Goal: Information Seeking & Learning: Check status

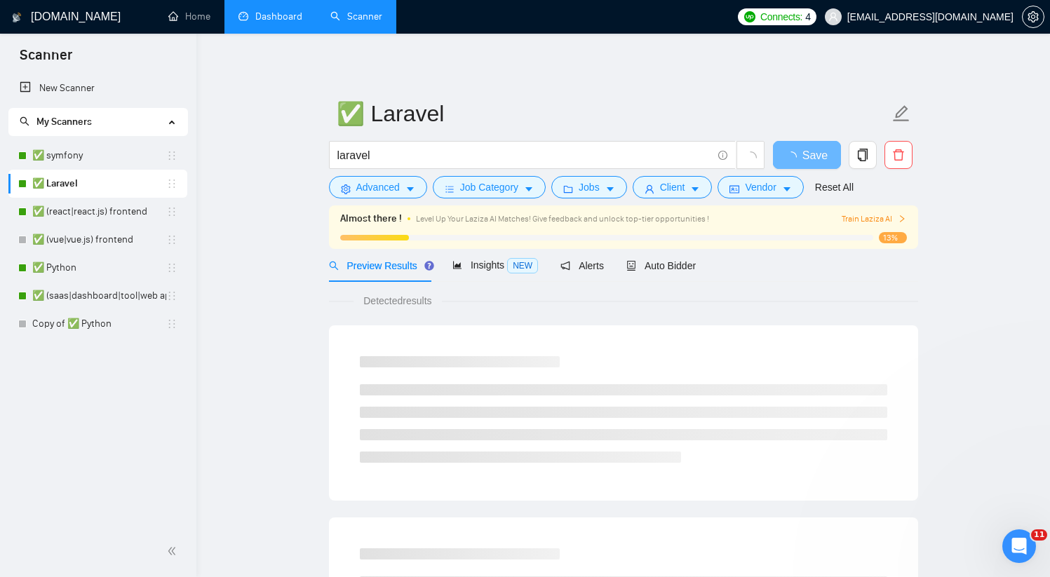
click at [302, 19] on link "Dashboard" at bounding box center [270, 17] width 64 height 12
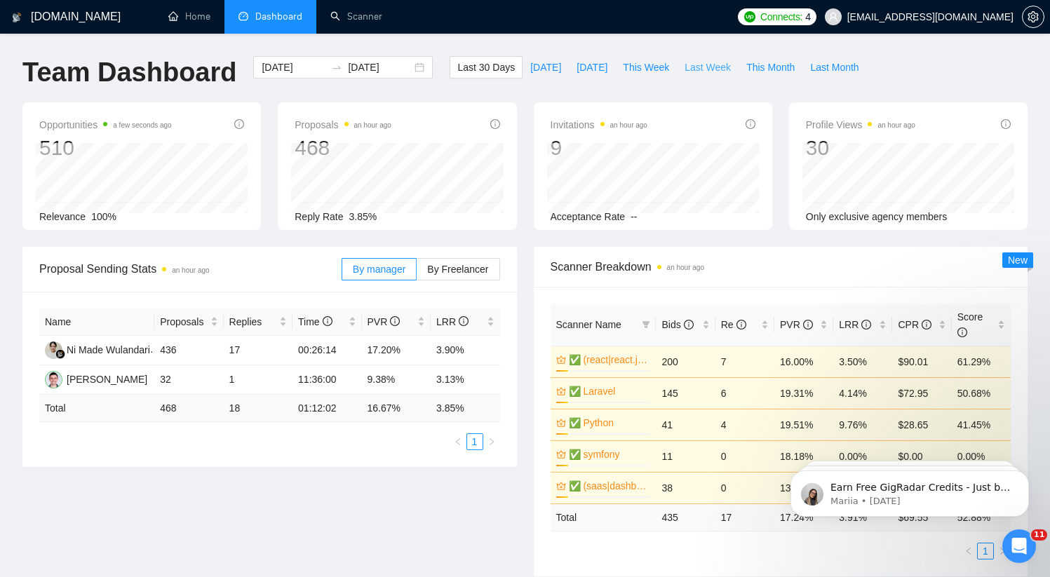
click at [706, 72] on span "Last Week" at bounding box center [707, 67] width 46 height 15
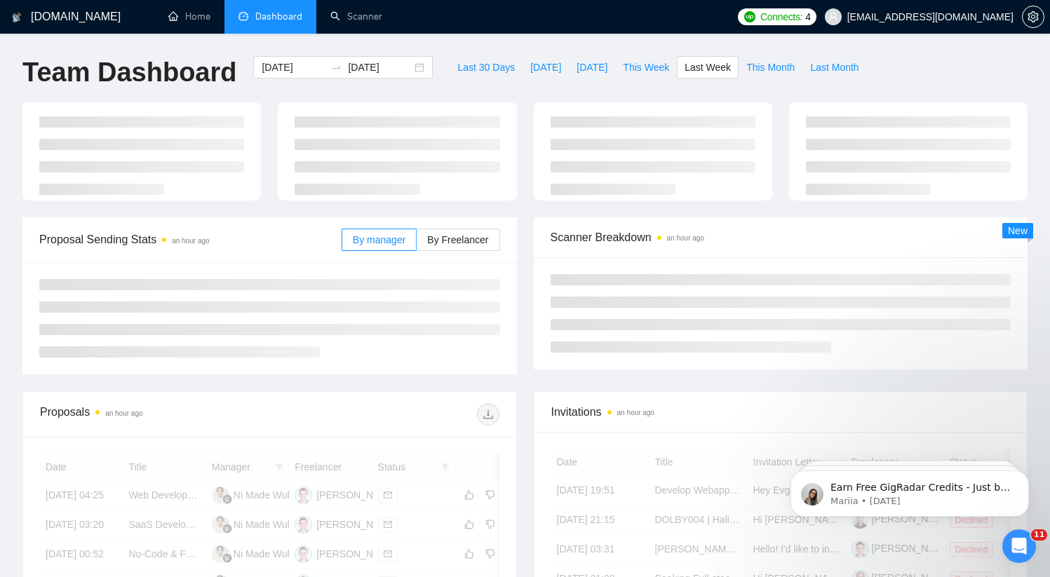
type input "[DATE]"
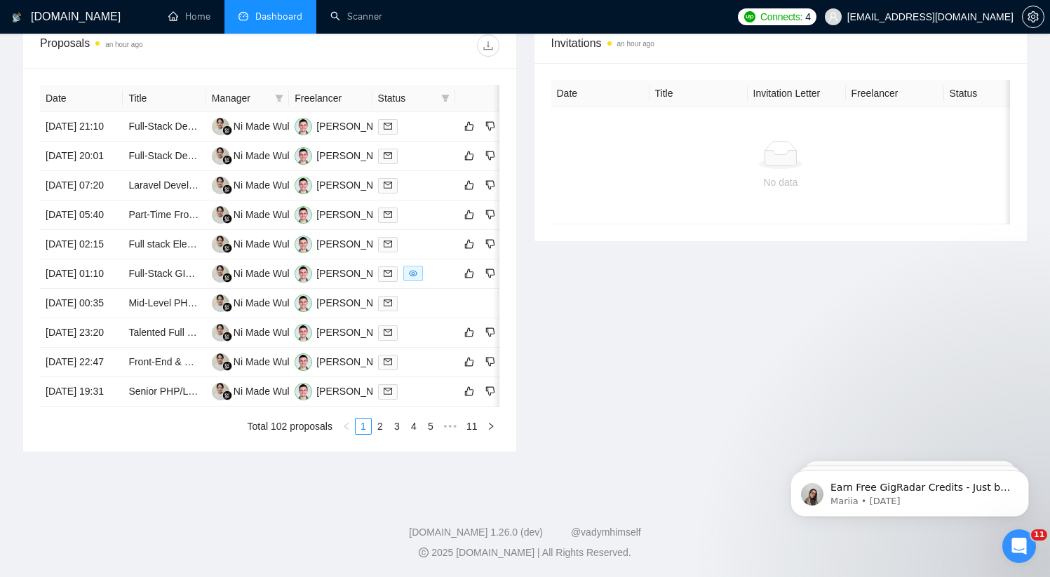
scroll to position [715, 0]
click at [382, 425] on link "2" at bounding box center [379, 426] width 15 height 15
click at [396, 434] on link "3" at bounding box center [396, 426] width 15 height 15
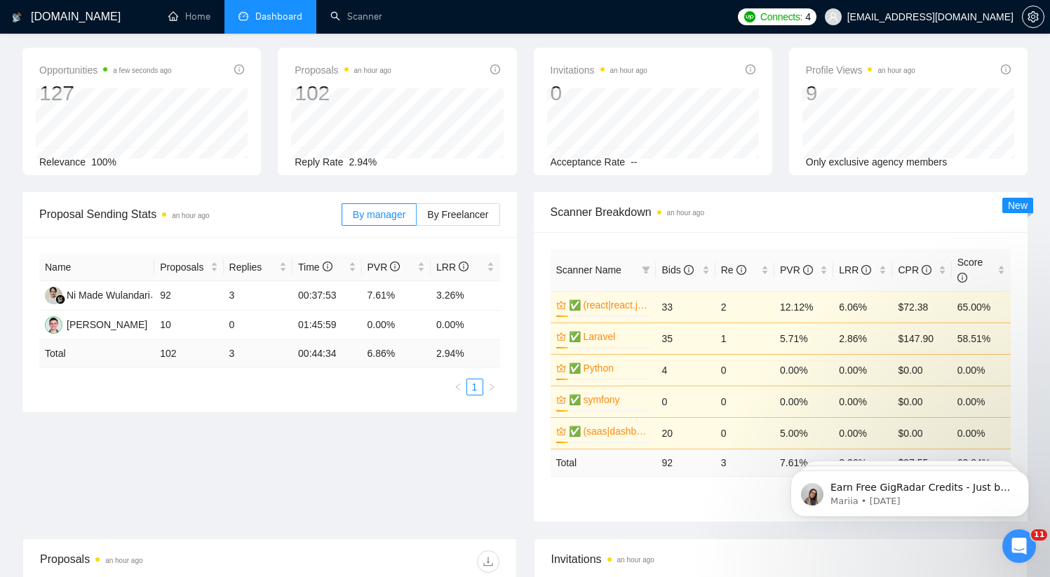
scroll to position [0, 0]
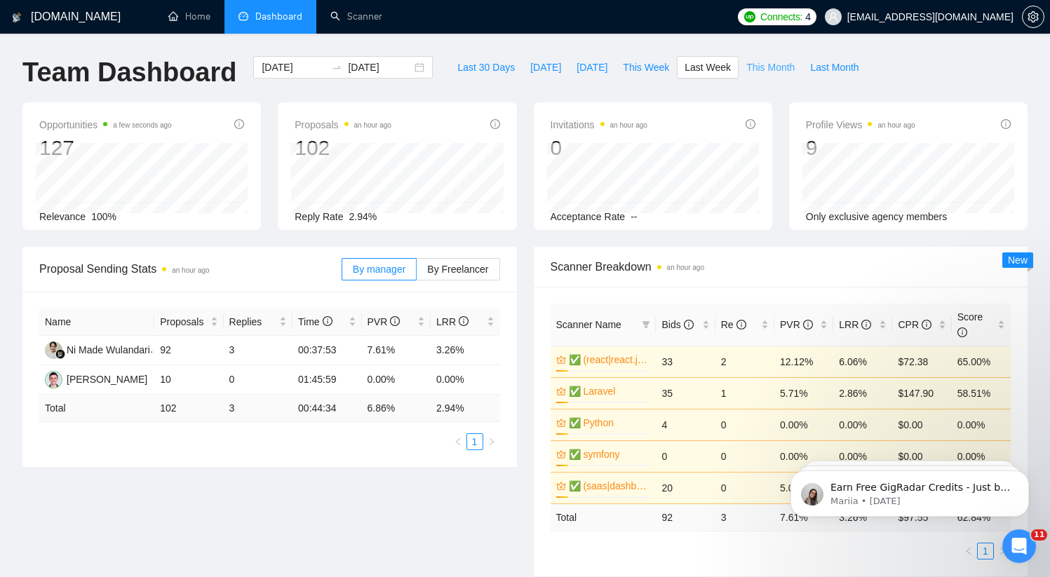
click at [787, 67] on span "This Month" at bounding box center [770, 67] width 48 height 15
type input "[DATE]"
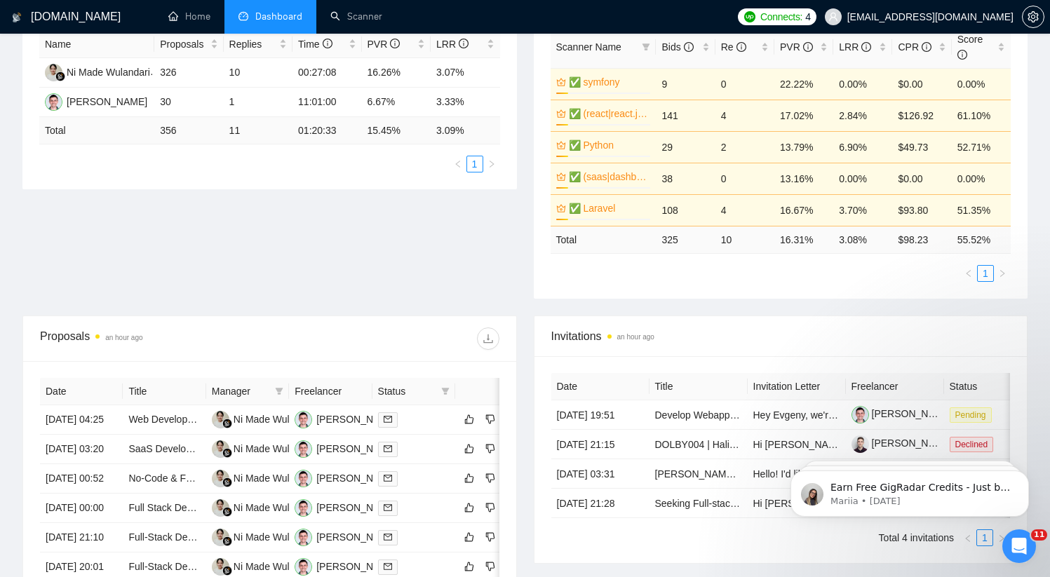
scroll to position [278, 0]
drag, startPoint x: 182, startPoint y: 100, endPoint x: 195, endPoint y: 102, distance: 12.7
click at [195, 102] on td "30" at bounding box center [188, 101] width 69 height 29
click at [196, 101] on td "30" at bounding box center [188, 101] width 69 height 29
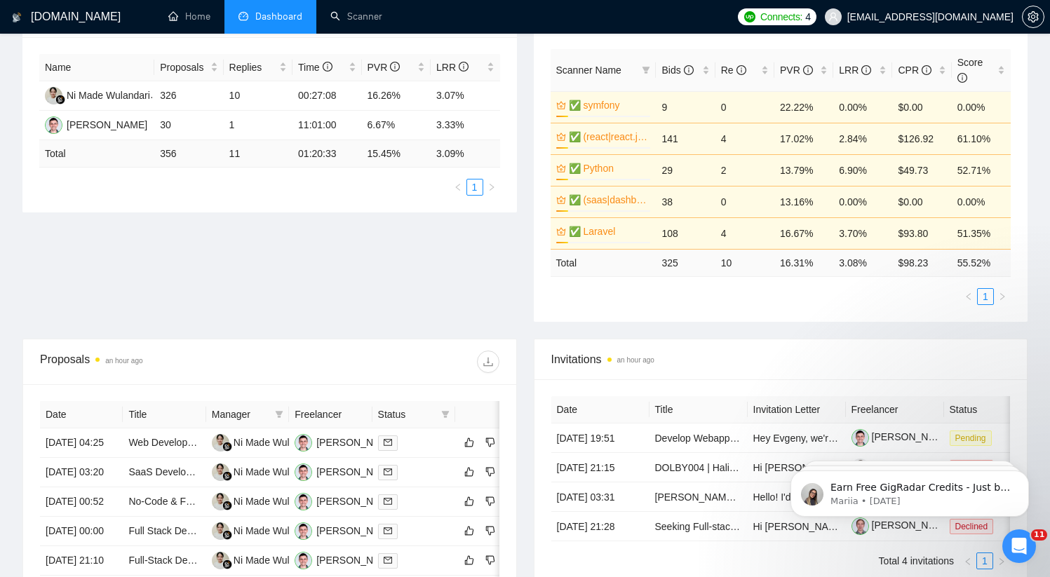
scroll to position [252, 0]
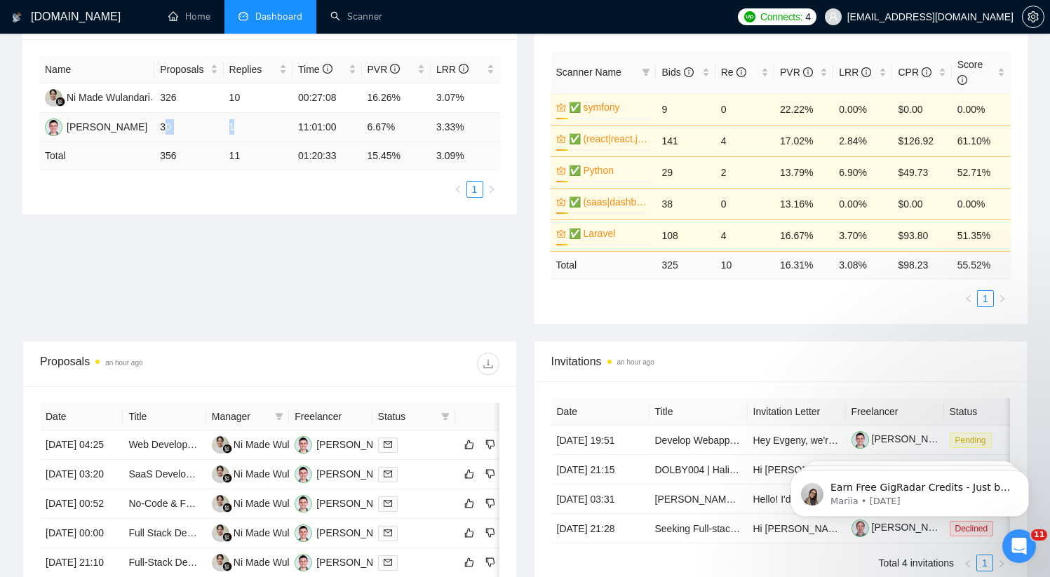
drag, startPoint x: 163, startPoint y: 126, endPoint x: 245, endPoint y: 128, distance: 82.8
click at [245, 128] on tr "[PERSON_NAME] 30 1 11:01:00 6.67% 3.33%" at bounding box center [269, 127] width 461 height 29
click at [245, 128] on td "1" at bounding box center [258, 127] width 69 height 29
drag, startPoint x: 197, startPoint y: 128, endPoint x: 123, endPoint y: 120, distance: 74.1
click at [134, 120] on tr "[PERSON_NAME] 30 1 11:01:00 6.67% 3.33%" at bounding box center [269, 127] width 461 height 29
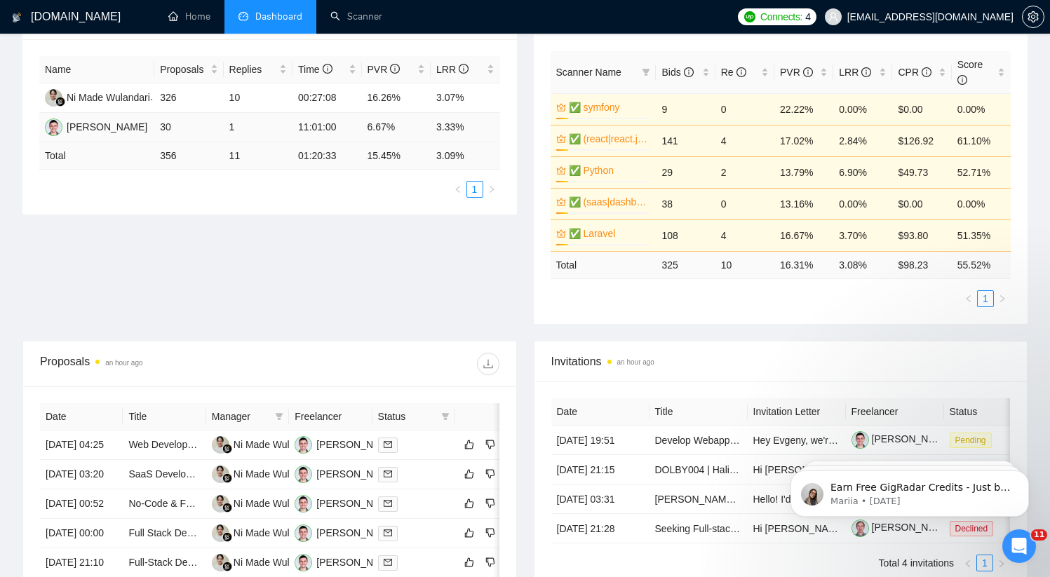
click at [172, 126] on td "30" at bounding box center [188, 127] width 69 height 29
drag, startPoint x: 156, startPoint y: 101, endPoint x: 252, endPoint y: 100, distance: 95.4
click at [252, 100] on tr "Ni Made Wulandari 326 10 00:27:08 16.26% 3.07%" at bounding box center [269, 97] width 461 height 29
click at [252, 138] on td "1" at bounding box center [258, 127] width 69 height 29
drag, startPoint x: 241, startPoint y: 136, endPoint x: 174, endPoint y: 129, distance: 67.7
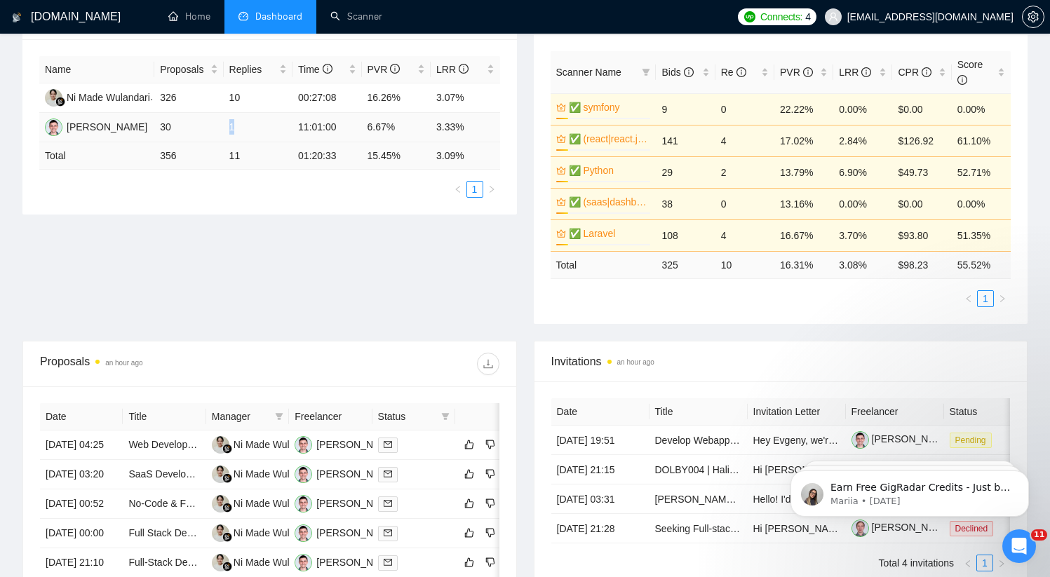
click at [174, 129] on tr "[PERSON_NAME] 30 1 11:01:00 6.67% 3.33%" at bounding box center [269, 127] width 461 height 29
drag, startPoint x: 189, startPoint y: 95, endPoint x: 260, endPoint y: 97, distance: 71.6
click at [260, 97] on tr "Ni Made Wulandari 326 10 00:27:08 16.26% 3.07%" at bounding box center [269, 97] width 461 height 29
click at [258, 115] on td "1" at bounding box center [258, 127] width 69 height 29
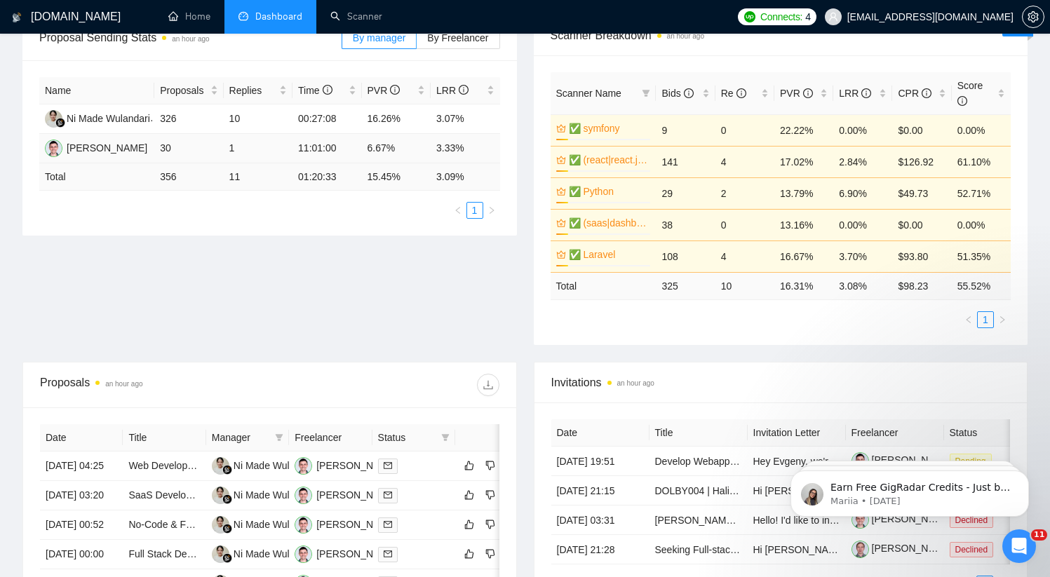
scroll to position [228, 0]
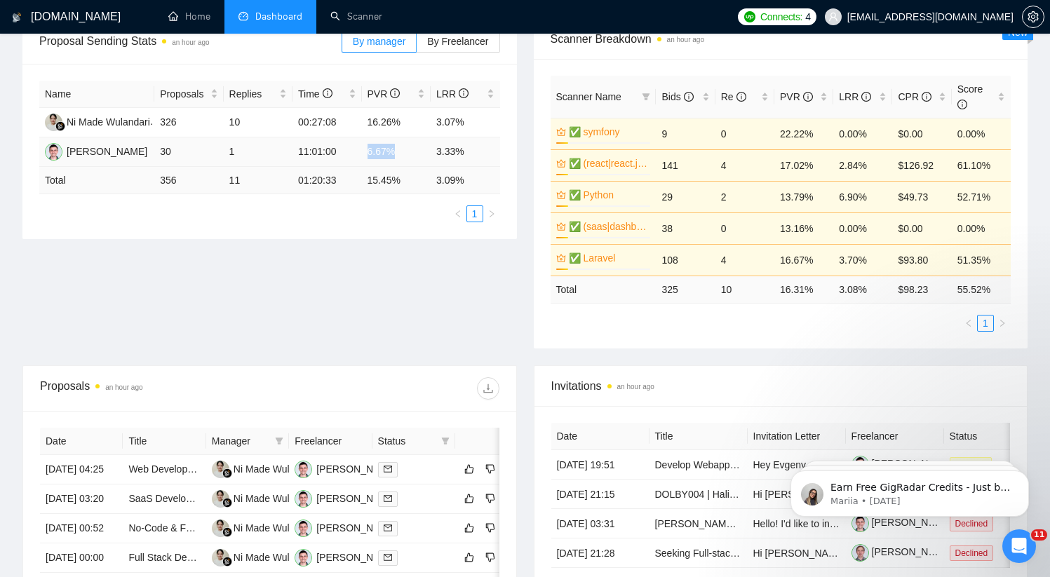
drag, startPoint x: 369, startPoint y: 150, endPoint x: 395, endPoint y: 149, distance: 26.0
click at [395, 149] on td "6.67%" at bounding box center [396, 151] width 69 height 29
click at [386, 144] on td "6.67%" at bounding box center [396, 151] width 69 height 29
drag, startPoint x: 367, startPoint y: 124, endPoint x: 393, endPoint y: 121, distance: 25.4
click at [387, 123] on td "16.26%" at bounding box center [396, 122] width 69 height 29
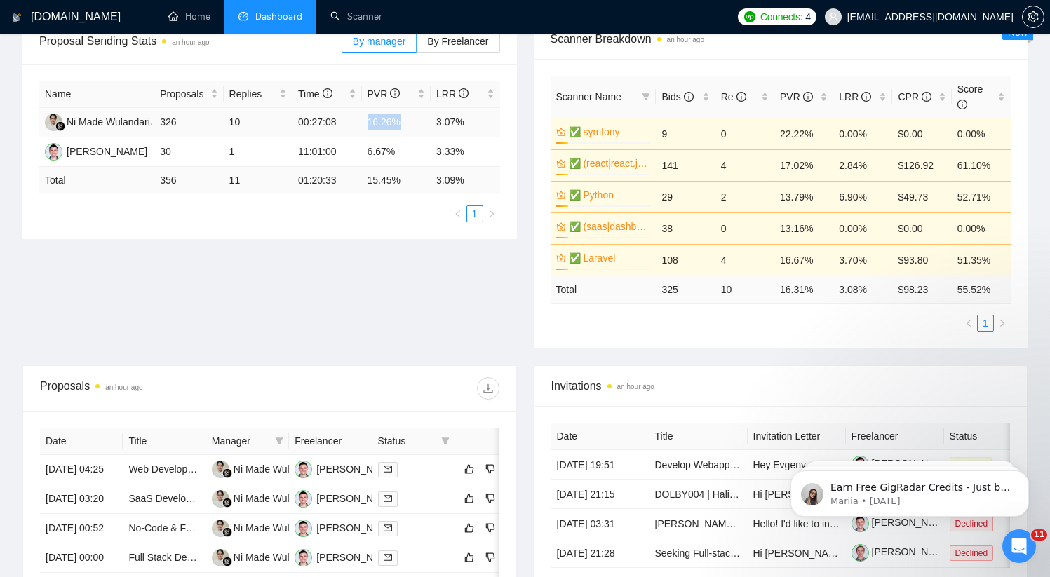
drag, startPoint x: 405, startPoint y: 123, endPoint x: 344, endPoint y: 124, distance: 61.7
click at [344, 124] on tr "Ni Made Wulandari 326 10 00:27:08 16.26% 3.07%" at bounding box center [269, 122] width 461 height 29
drag, startPoint x: 378, startPoint y: 153, endPoint x: 367, endPoint y: 144, distance: 13.5
click at [368, 147] on td "6.67%" at bounding box center [396, 151] width 69 height 29
drag, startPoint x: 367, startPoint y: 125, endPoint x: 399, endPoint y: 124, distance: 31.6
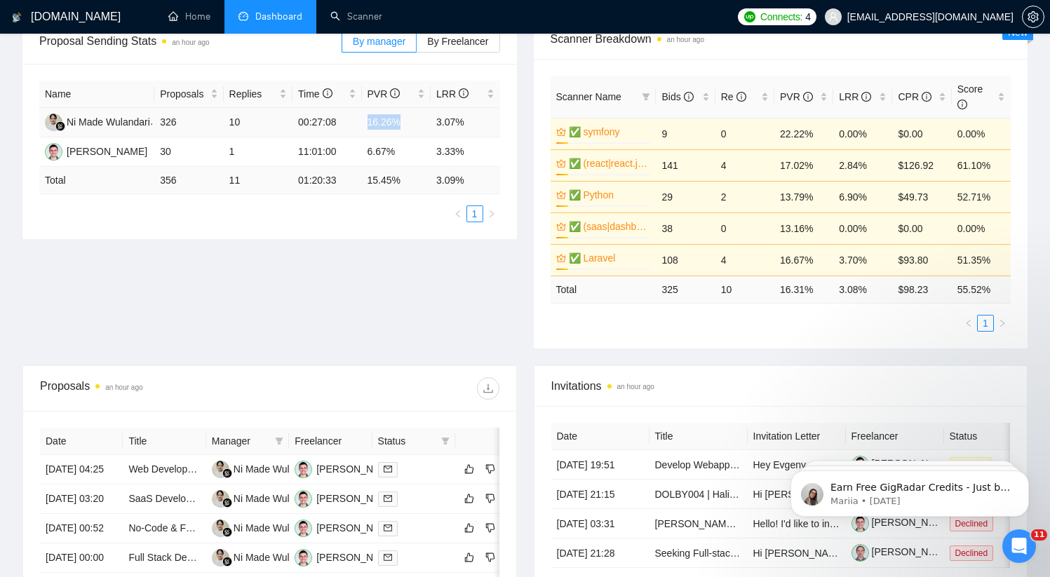
click at [399, 124] on td "16.26%" at bounding box center [396, 122] width 69 height 29
drag, startPoint x: 407, startPoint y: 123, endPoint x: 368, endPoint y: 121, distance: 38.6
click at [368, 121] on td "16.26%" at bounding box center [396, 122] width 69 height 29
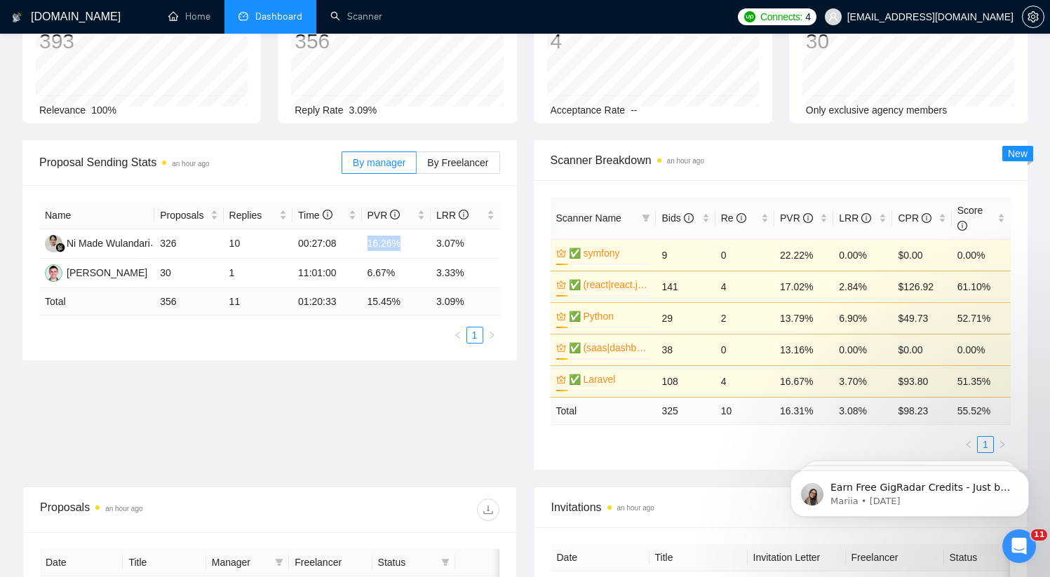
scroll to position [106, 0]
click at [474, 271] on td "3.33%" at bounding box center [465, 273] width 69 height 29
click at [476, 271] on td "3.33%" at bounding box center [465, 273] width 69 height 29
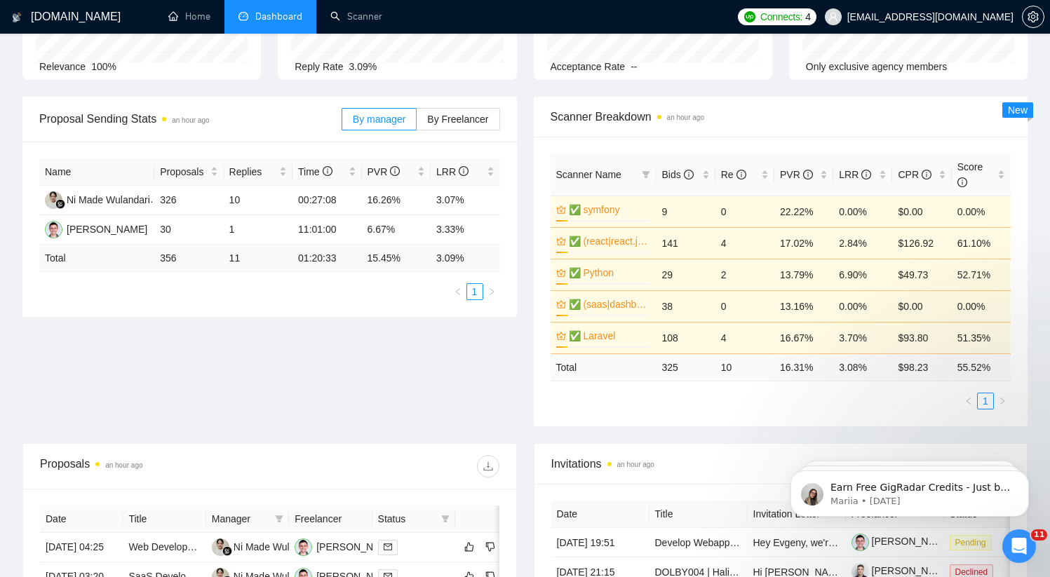
scroll to position [0, 0]
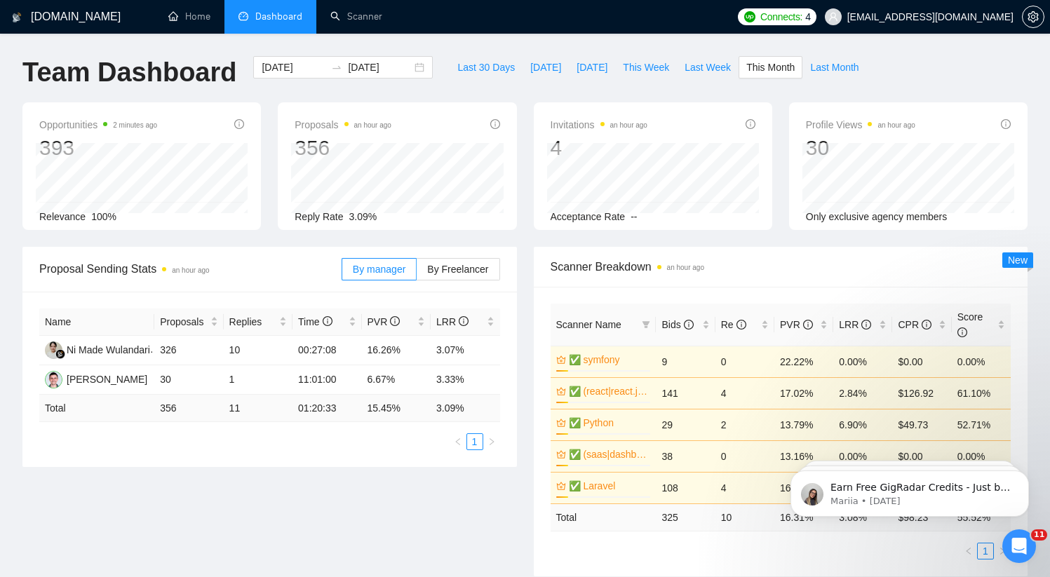
click at [273, 14] on span "Dashboard" at bounding box center [278, 17] width 47 height 12
